Goal: Task Accomplishment & Management: Use online tool/utility

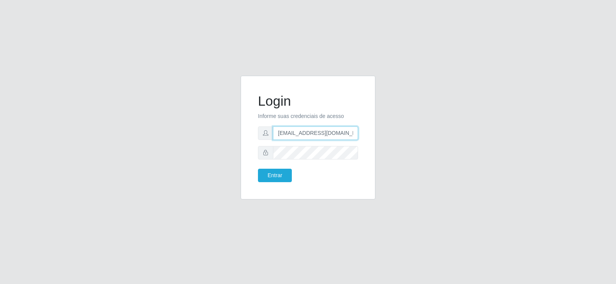
drag, startPoint x: 347, startPoint y: 133, endPoint x: 246, endPoint y: 145, distance: 102.2
click at [246, 145] on div "Login Informe suas credenciais de acesso denisepaulacavalcante@gmail.com Entrar" at bounding box center [307, 138] width 135 height 124
type input ".com"
drag, startPoint x: 295, startPoint y: 138, endPoint x: 179, endPoint y: 158, distance: 118.8
click at [179, 158] on div "Login Informe suas credenciais de acesso .com Entrar" at bounding box center [307, 142] width 439 height 133
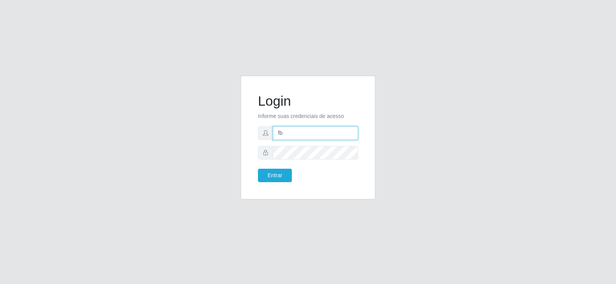
type input "Fbarros224@gmail.com"
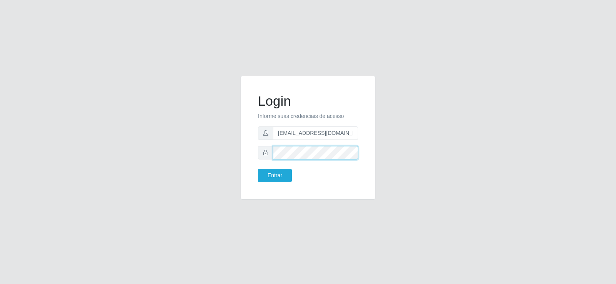
click at [214, 154] on div "Login Informe suas credenciais de acesso Fbarros224@gmail.com Entrar" at bounding box center [307, 142] width 439 height 133
click at [271, 175] on button "Entrar" at bounding box center [275, 175] width 34 height 13
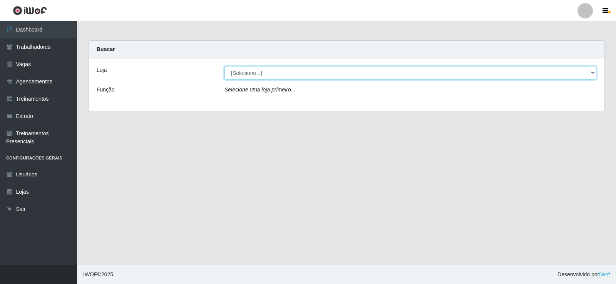
click at [265, 73] on select "[Selecione...] Supermercado Tadeu - [GEOGRAPHIC_DATA]" at bounding box center [410, 72] width 372 height 13
select select "195"
click at [224, 66] on select "[Selecione...] Supermercado Tadeu - [GEOGRAPHIC_DATA]" at bounding box center [410, 72] width 372 height 13
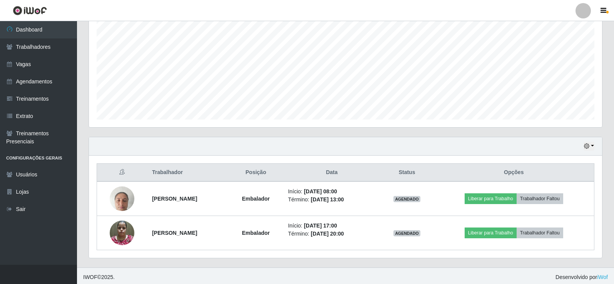
scroll to position [158, 0]
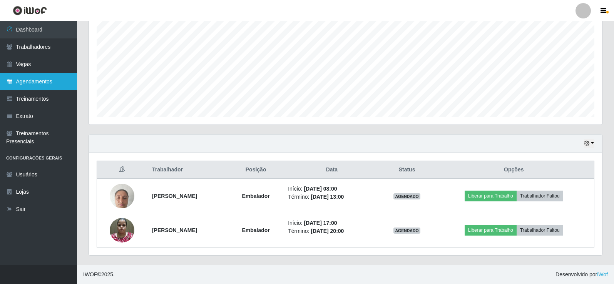
click at [37, 83] on link "Agendamentos" at bounding box center [38, 81] width 77 height 17
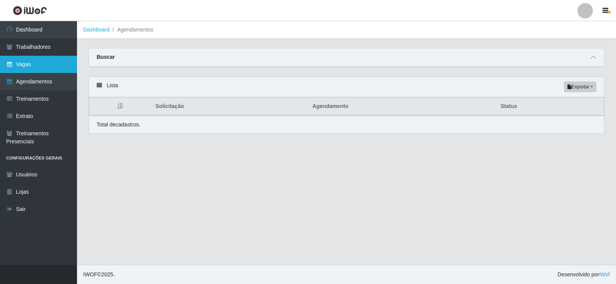
click at [45, 65] on link "Vagas" at bounding box center [38, 64] width 77 height 17
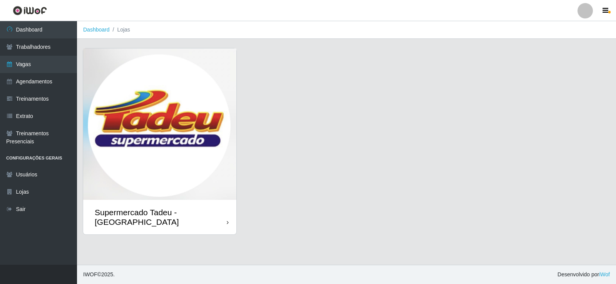
click at [160, 89] on img at bounding box center [159, 124] width 153 height 152
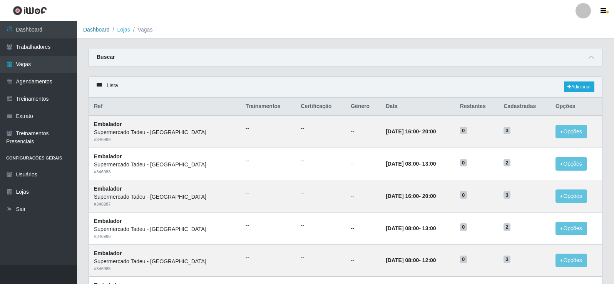
click link "Dashboard" at bounding box center [96, 30] width 27 height 6
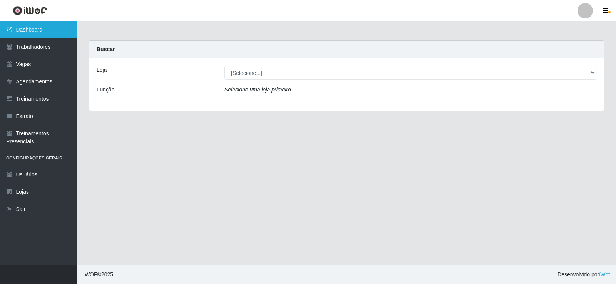
click at [44, 31] on link "Dashboard" at bounding box center [38, 29] width 77 height 17
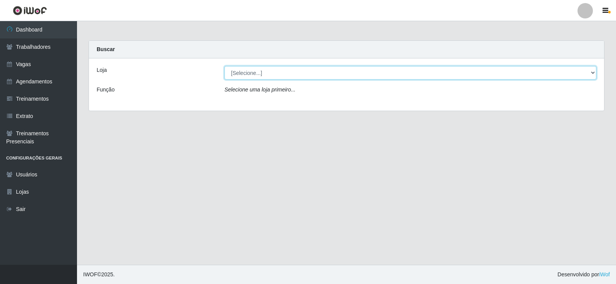
click at [241, 76] on select "[Selecione...] Supermercado Tadeu - [GEOGRAPHIC_DATA]" at bounding box center [410, 72] width 372 height 13
select select "195"
click at [224, 66] on select "[Selecione...] Supermercado Tadeu - [GEOGRAPHIC_DATA]" at bounding box center [410, 72] width 372 height 13
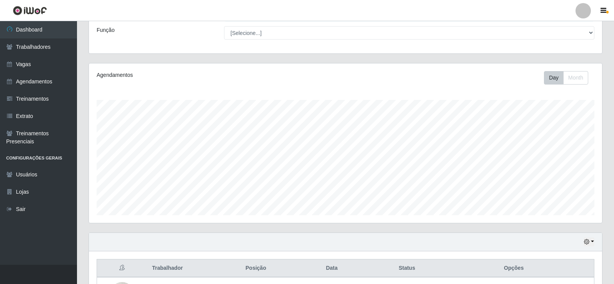
scroll to position [158, 0]
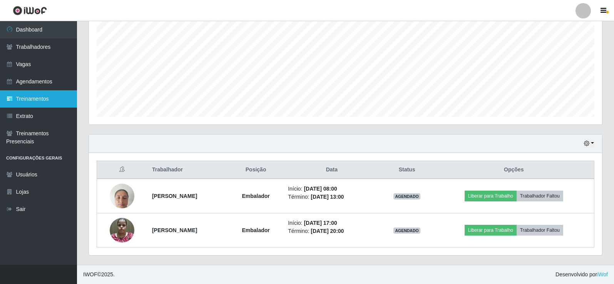
click at [40, 101] on link "Treinamentos" at bounding box center [38, 98] width 77 height 17
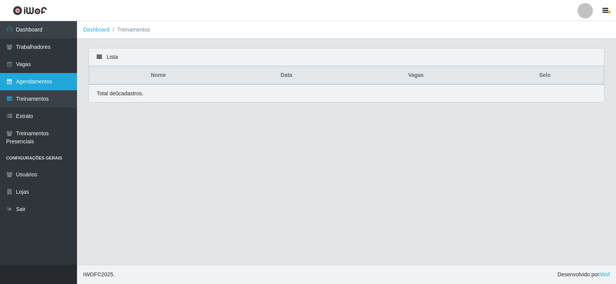
click at [43, 82] on link "Agendamentos" at bounding box center [38, 81] width 77 height 17
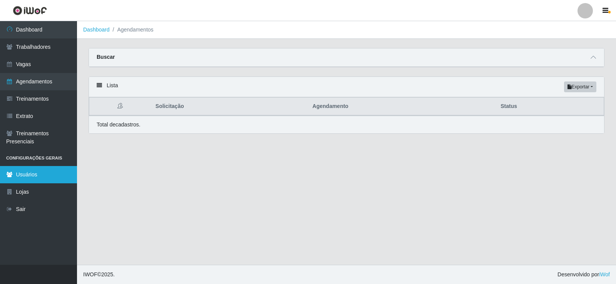
click at [13, 176] on link "Usuários" at bounding box center [38, 174] width 77 height 17
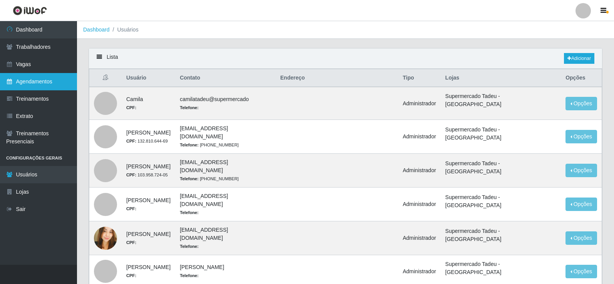
click at [37, 80] on link "Agendamentos" at bounding box center [38, 81] width 77 height 17
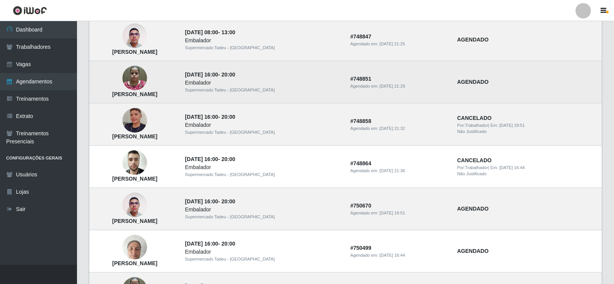
scroll to position [519, 0]
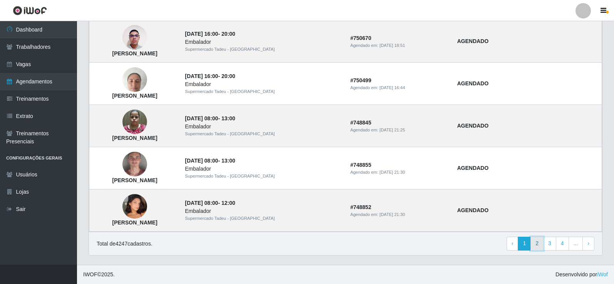
click at [535, 244] on link "2" at bounding box center [536, 244] width 13 height 14
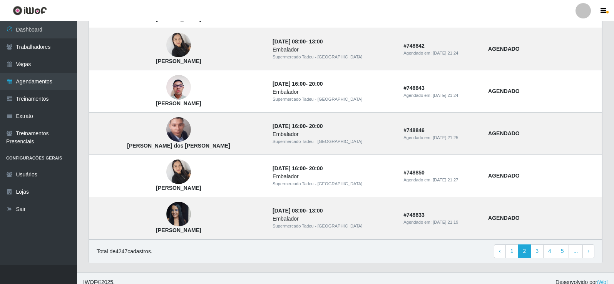
scroll to position [519, 0]
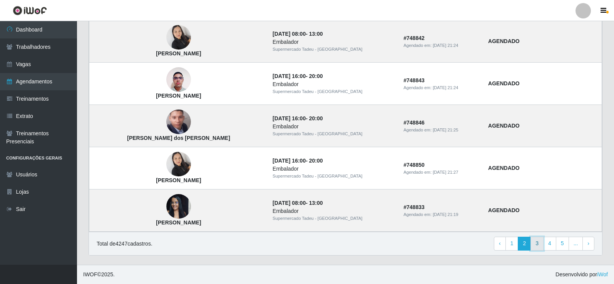
click at [540, 243] on link "3" at bounding box center [536, 244] width 13 height 14
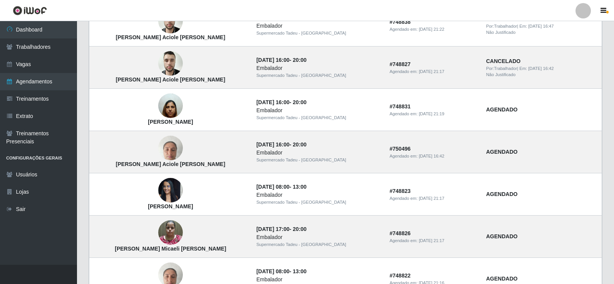
scroll to position [188, 0]
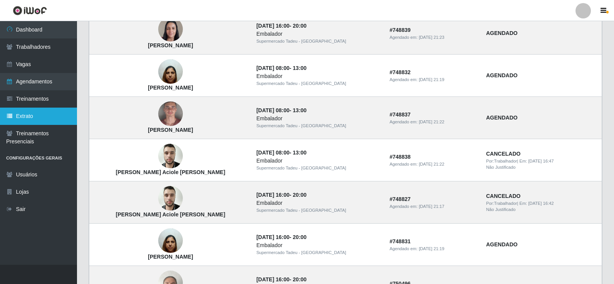
click at [36, 118] on link "Extrato" at bounding box center [38, 116] width 77 height 17
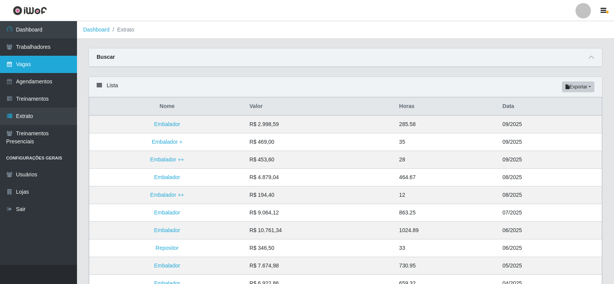
click at [54, 58] on link "Vagas" at bounding box center [38, 64] width 77 height 17
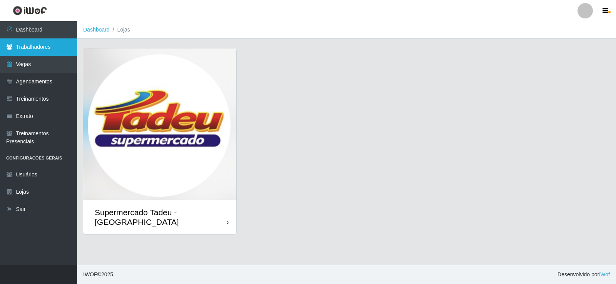
click at [54, 50] on link "Trabalhadores" at bounding box center [38, 46] width 77 height 17
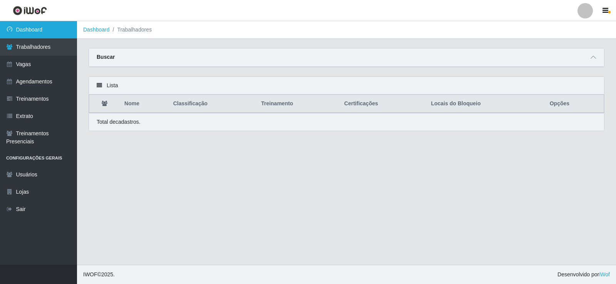
click at [43, 30] on link "Dashboard" at bounding box center [38, 29] width 77 height 17
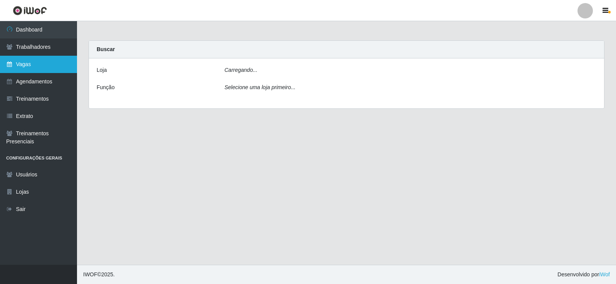
click at [37, 57] on link "Vagas" at bounding box center [38, 64] width 77 height 17
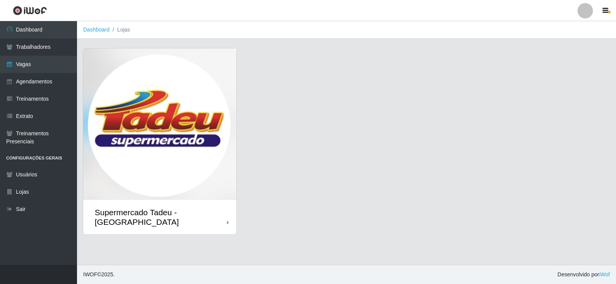
click at [101, 113] on img at bounding box center [159, 124] width 153 height 152
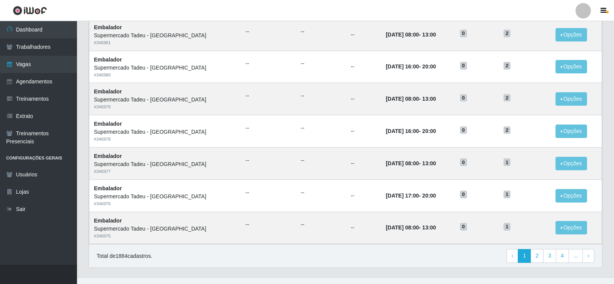
scroll to position [368, 0]
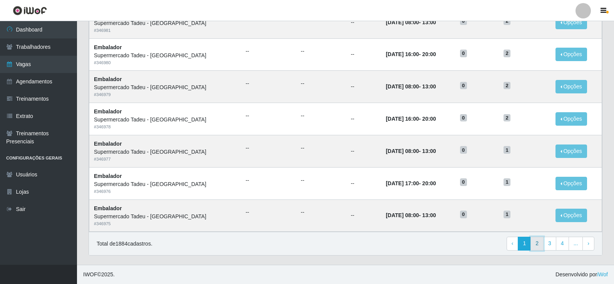
click at [536, 241] on link "2" at bounding box center [536, 244] width 13 height 14
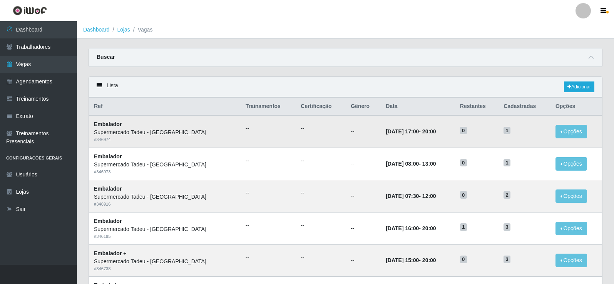
click at [432, 128] on td "22/09/2025, 17:00 - 20:00" at bounding box center [418, 131] width 74 height 32
drag, startPoint x: 437, startPoint y: 123, endPoint x: 431, endPoint y: 134, distance: 12.2
click at [436, 123] on td "22/09/2025, 17:00 - 20:00" at bounding box center [418, 131] width 74 height 32
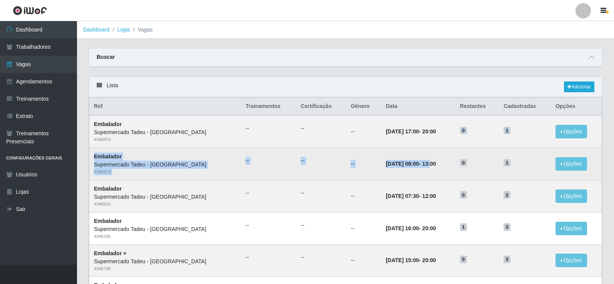
drag, startPoint x: 423, startPoint y: 144, endPoint x: 414, endPoint y: 162, distance: 19.4
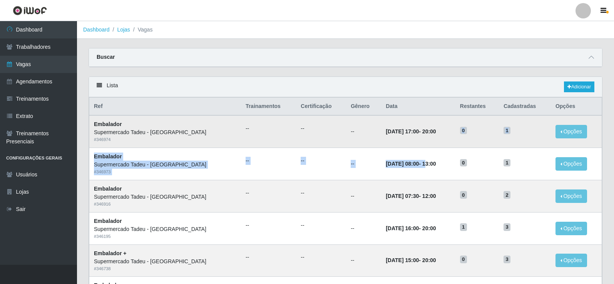
click at [432, 147] on td "22/09/2025, 17:00 - 20:00" at bounding box center [418, 131] width 74 height 32
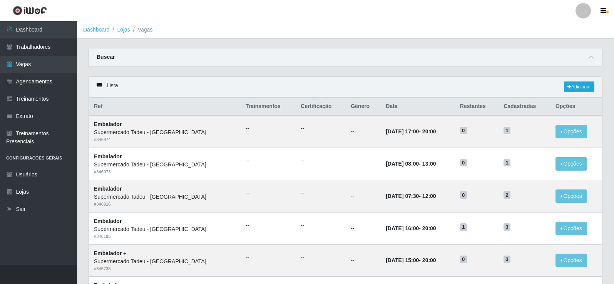
drag, startPoint x: 469, startPoint y: 103, endPoint x: 488, endPoint y: 110, distance: 20.0
click at [469, 104] on th "Restantes" at bounding box center [476, 107] width 43 height 18
click at [504, 106] on th "Cadastradas" at bounding box center [525, 107] width 52 height 18
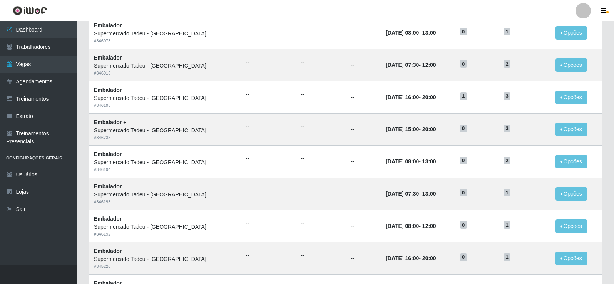
scroll to position [98, 0]
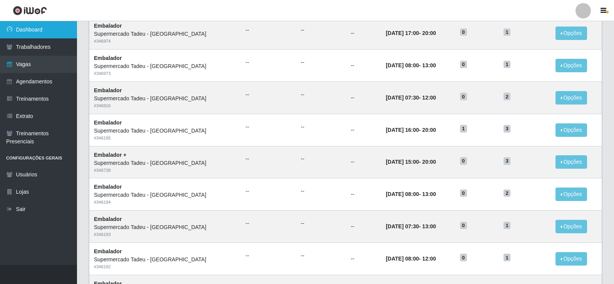
click at [47, 29] on link "Dashboard" at bounding box center [38, 29] width 77 height 17
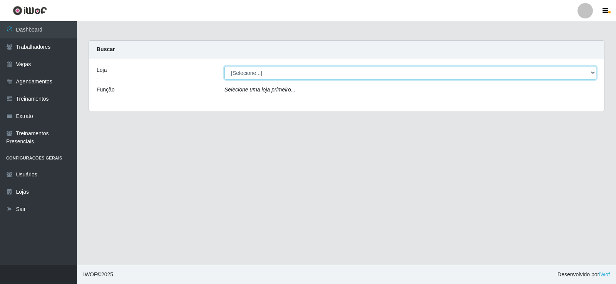
click at [297, 73] on select "[Selecione...] Supermercado Tadeu - [GEOGRAPHIC_DATA]" at bounding box center [410, 72] width 372 height 13
select select "195"
click at [224, 66] on select "[Selecione...] Supermercado Tadeu - [GEOGRAPHIC_DATA]" at bounding box center [410, 72] width 372 height 13
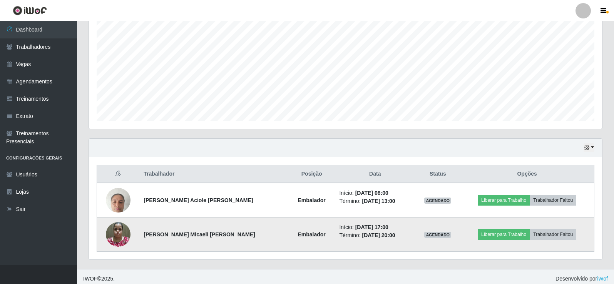
scroll to position [158, 0]
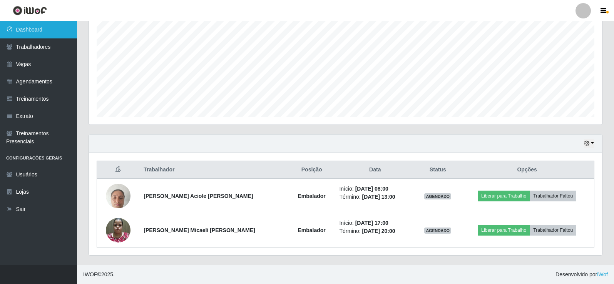
click at [37, 32] on link "Dashboard" at bounding box center [38, 29] width 77 height 17
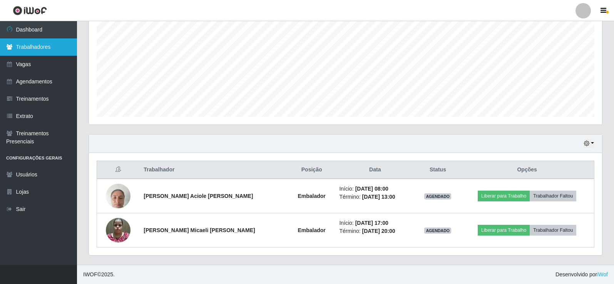
click at [51, 50] on link "Trabalhadores" at bounding box center [38, 46] width 77 height 17
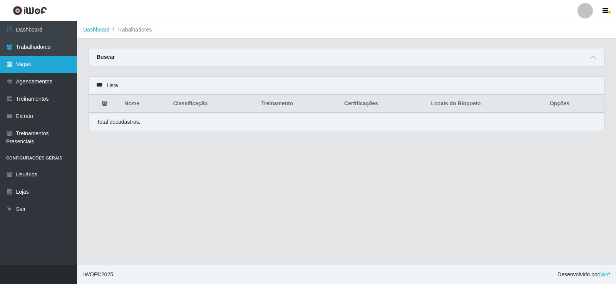
click at [44, 64] on link "Vagas" at bounding box center [38, 64] width 77 height 17
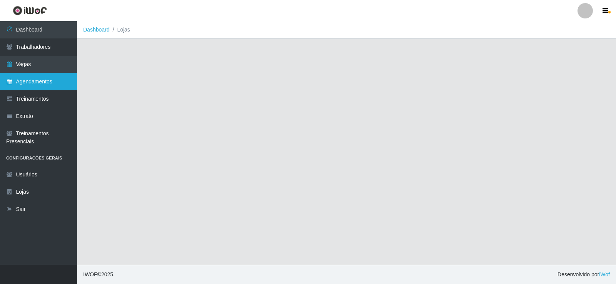
click at [43, 82] on link "Agendamentos" at bounding box center [38, 81] width 77 height 17
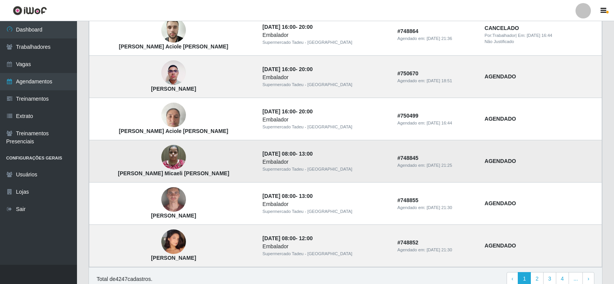
scroll to position [500, 0]
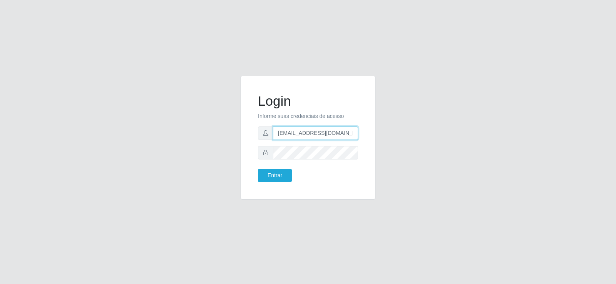
drag, startPoint x: 350, startPoint y: 135, endPoint x: 240, endPoint y: 142, distance: 110.2
click at [240, 142] on div "Login Informe suas credenciais de acesso [EMAIL_ADDRESS][DOMAIN_NAME] Entrar" at bounding box center [307, 138] width 135 height 124
type input "com"
drag, startPoint x: 306, startPoint y: 137, endPoint x: 183, endPoint y: 159, distance: 125.5
click at [183, 159] on div "Login Informe suas credenciais de acesso com Entrar" at bounding box center [307, 142] width 439 height 133
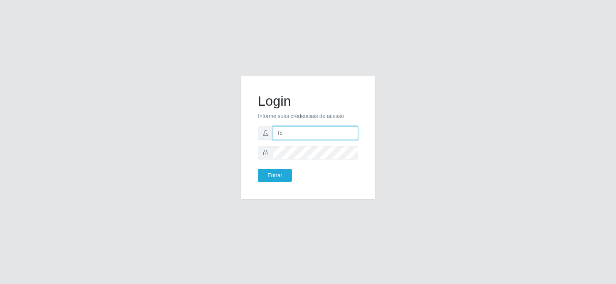
type input "[EMAIL_ADDRESS][DOMAIN_NAME]"
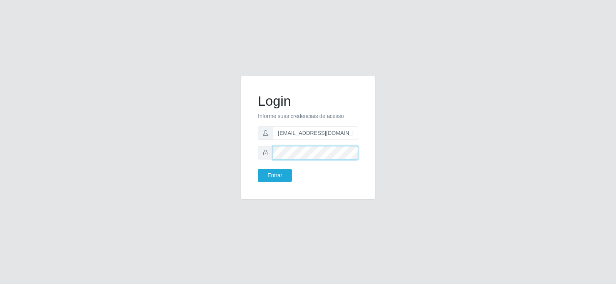
click at [199, 150] on div "Login Informe suas credenciais de acesso [EMAIL_ADDRESS][DOMAIN_NAME] Entrar" at bounding box center [307, 142] width 439 height 133
click at [265, 173] on button "Entrar" at bounding box center [275, 175] width 34 height 13
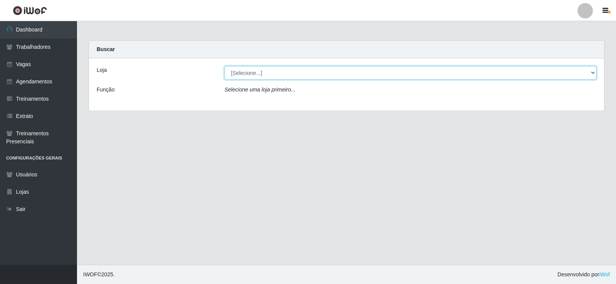
click at [290, 77] on select "[Selecione...] Supermercado Tadeu - [GEOGRAPHIC_DATA]" at bounding box center [410, 72] width 372 height 13
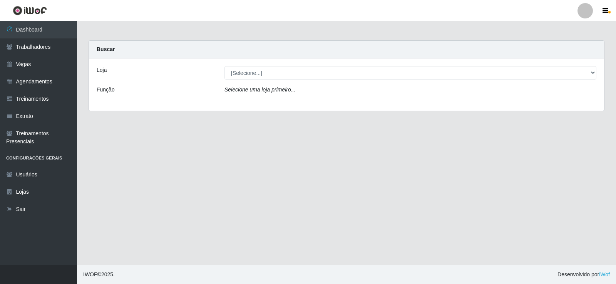
click at [239, 159] on main "Carregando... Buscar Loja [Selecione...] Supermercado Tadeu - [GEOGRAPHIC_DATA]…" at bounding box center [346, 143] width 539 height 244
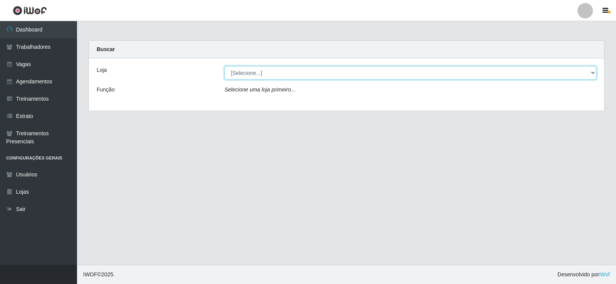
click at [264, 77] on select "[Selecione...] Supermercado Tadeu - [GEOGRAPHIC_DATA]" at bounding box center [410, 72] width 372 height 13
select select "195"
click at [224, 66] on select "[Selecione...] Supermercado Tadeu - [GEOGRAPHIC_DATA]" at bounding box center [410, 72] width 372 height 13
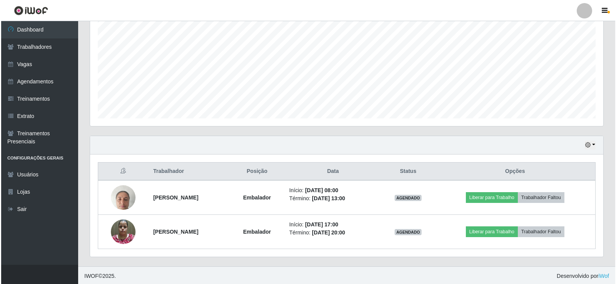
scroll to position [158, 0]
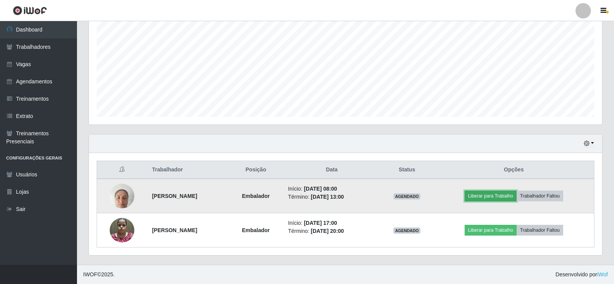
click at [496, 192] on button "Liberar para Trabalho" at bounding box center [490, 196] width 52 height 11
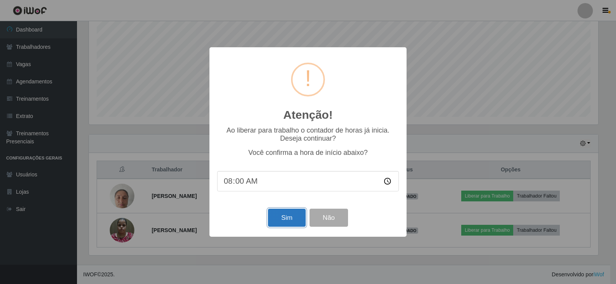
click at [292, 214] on button "Sim" at bounding box center [286, 218] width 37 height 18
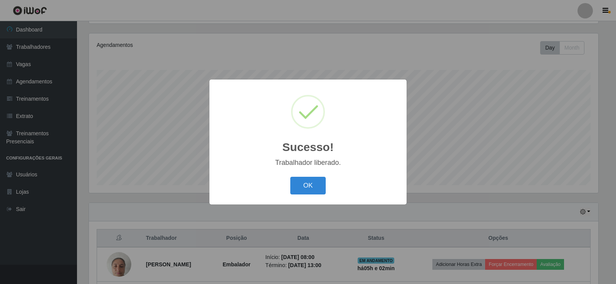
drag, startPoint x: 291, startPoint y: 189, endPoint x: 321, endPoint y: 199, distance: 32.2
click at [294, 189] on button "OK" at bounding box center [308, 186] width 36 height 18
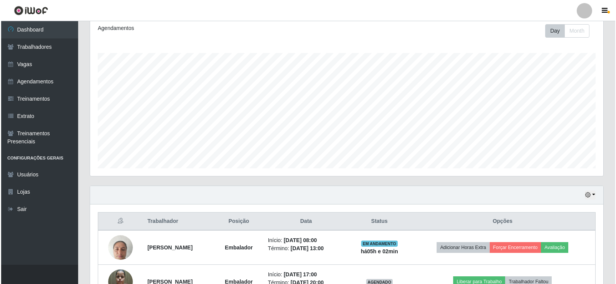
scroll to position [128, 0]
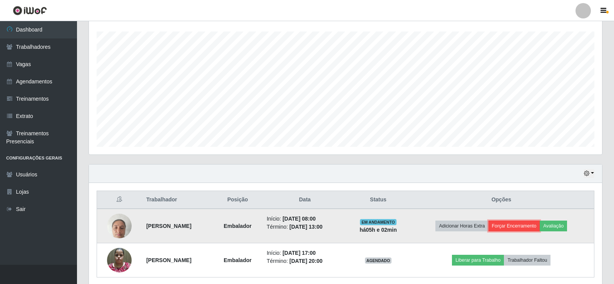
click at [519, 227] on button "Forçar Encerramento" at bounding box center [514, 226] width 52 height 11
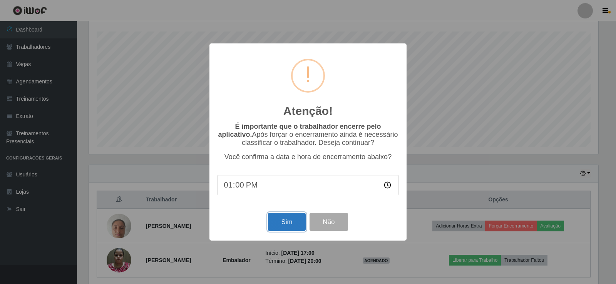
click at [289, 229] on button "Sim" at bounding box center [286, 222] width 37 height 18
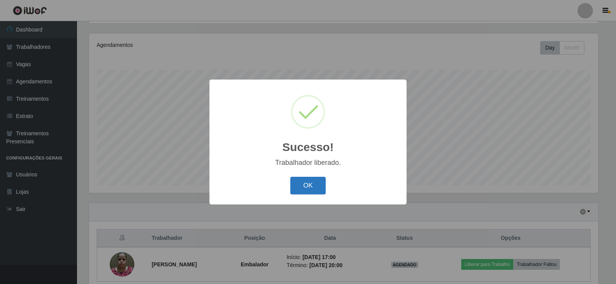
drag, startPoint x: 302, startPoint y: 189, endPoint x: 216, endPoint y: 175, distance: 87.8
click at [296, 187] on button "OK" at bounding box center [308, 186] width 36 height 18
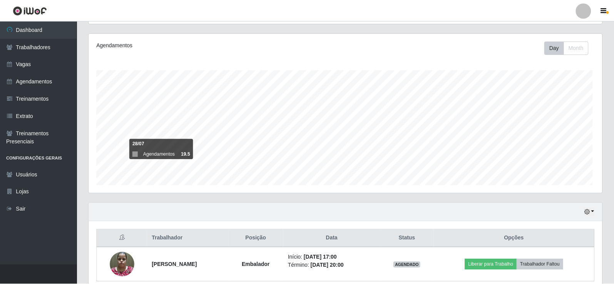
scroll to position [160, 513]
